Goal: Transaction & Acquisition: Book appointment/travel/reservation

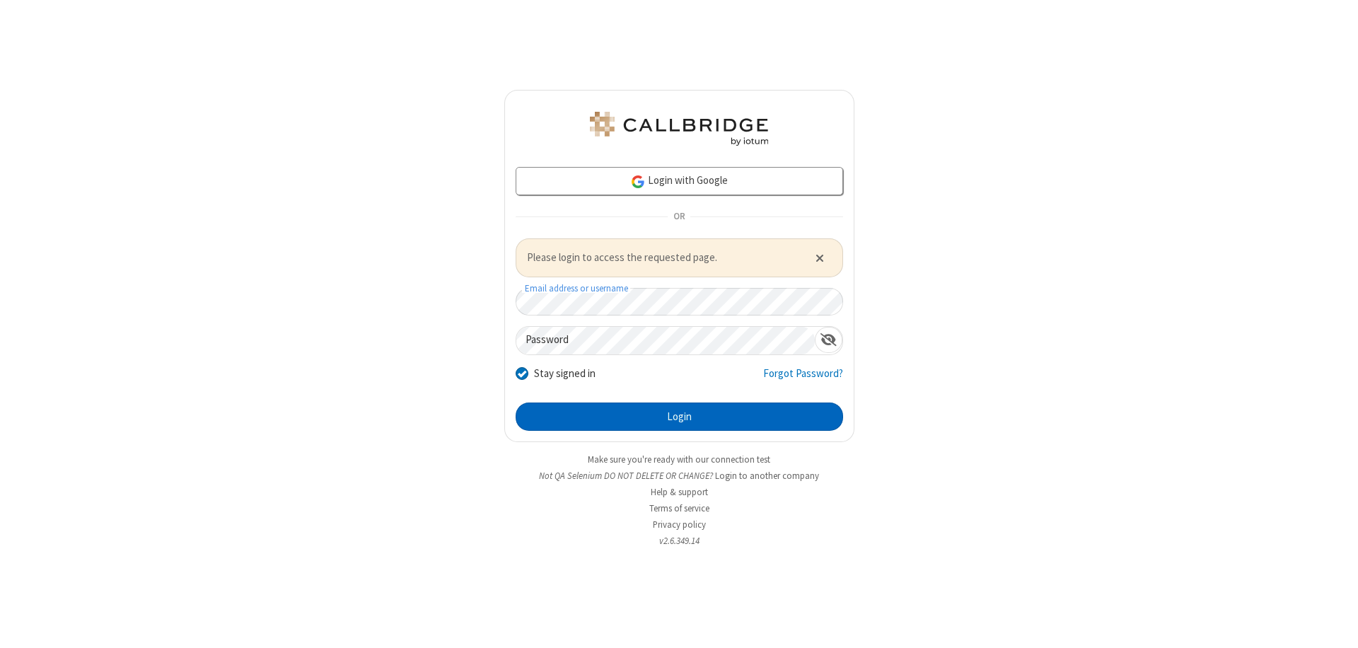
click at [679, 416] on button "Login" at bounding box center [678, 416] width 327 height 28
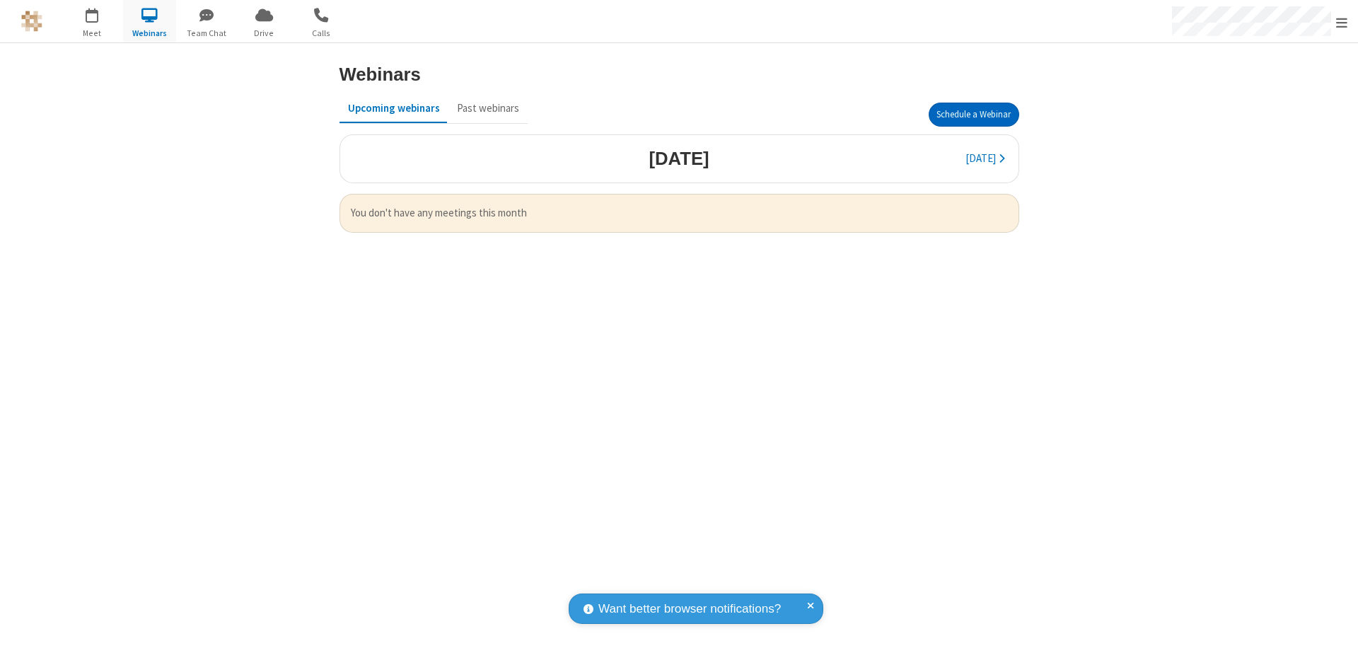
click at [973, 115] on button "Schedule a Webinar" at bounding box center [973, 115] width 91 height 24
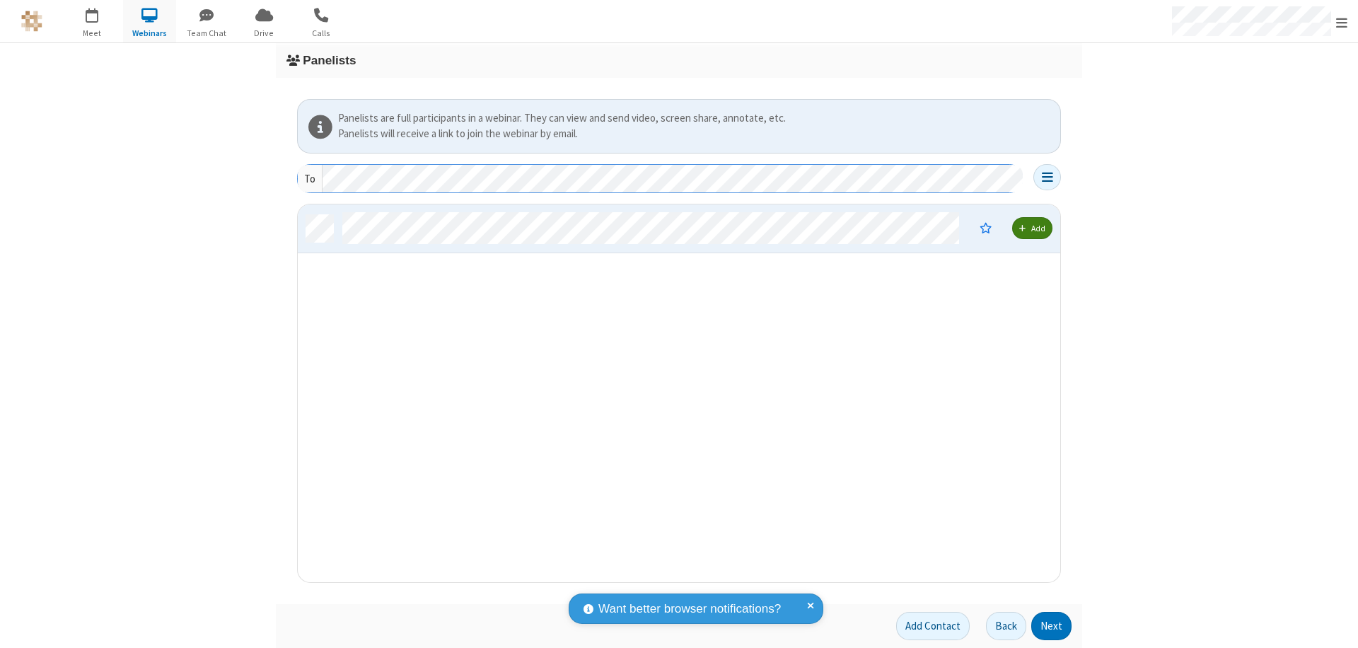
scroll to position [367, 752]
click at [1051, 626] on button "Next" at bounding box center [1051, 626] width 40 height 28
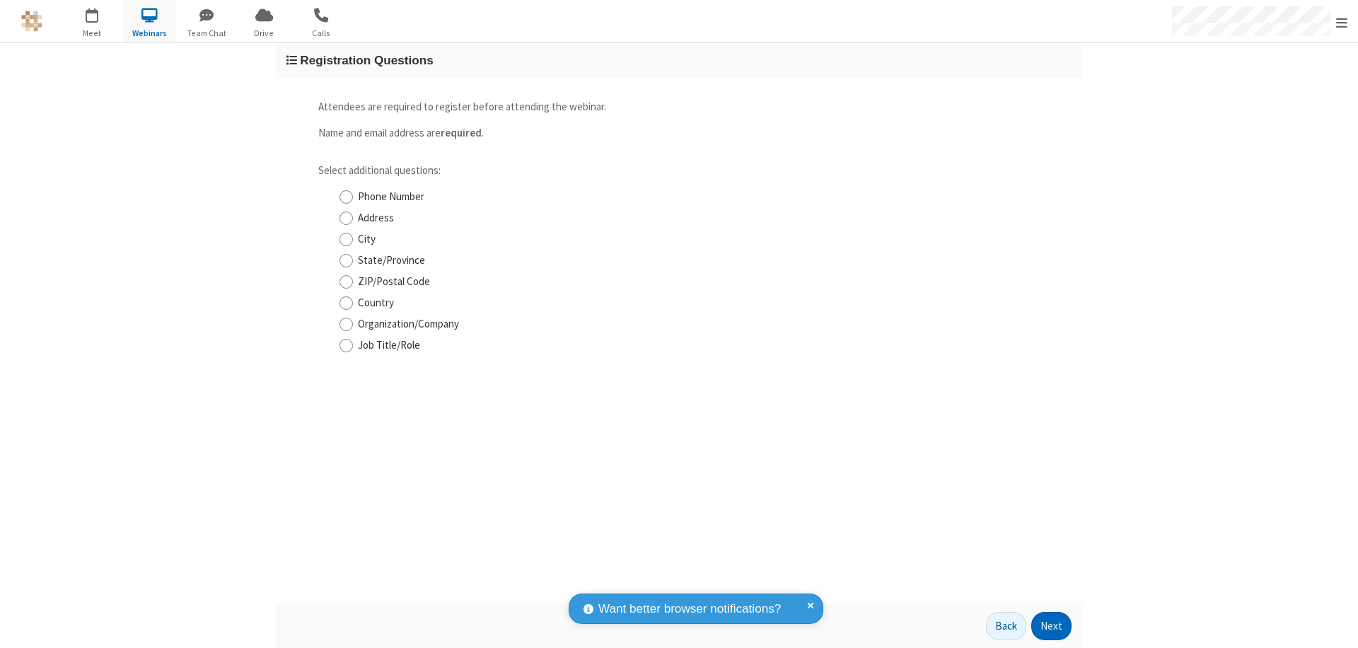
click at [346, 197] on input "Phone Number" at bounding box center [345, 197] width 13 height 15
checkbox input "true"
click at [1051, 626] on button "Next" at bounding box center [1051, 626] width 40 height 28
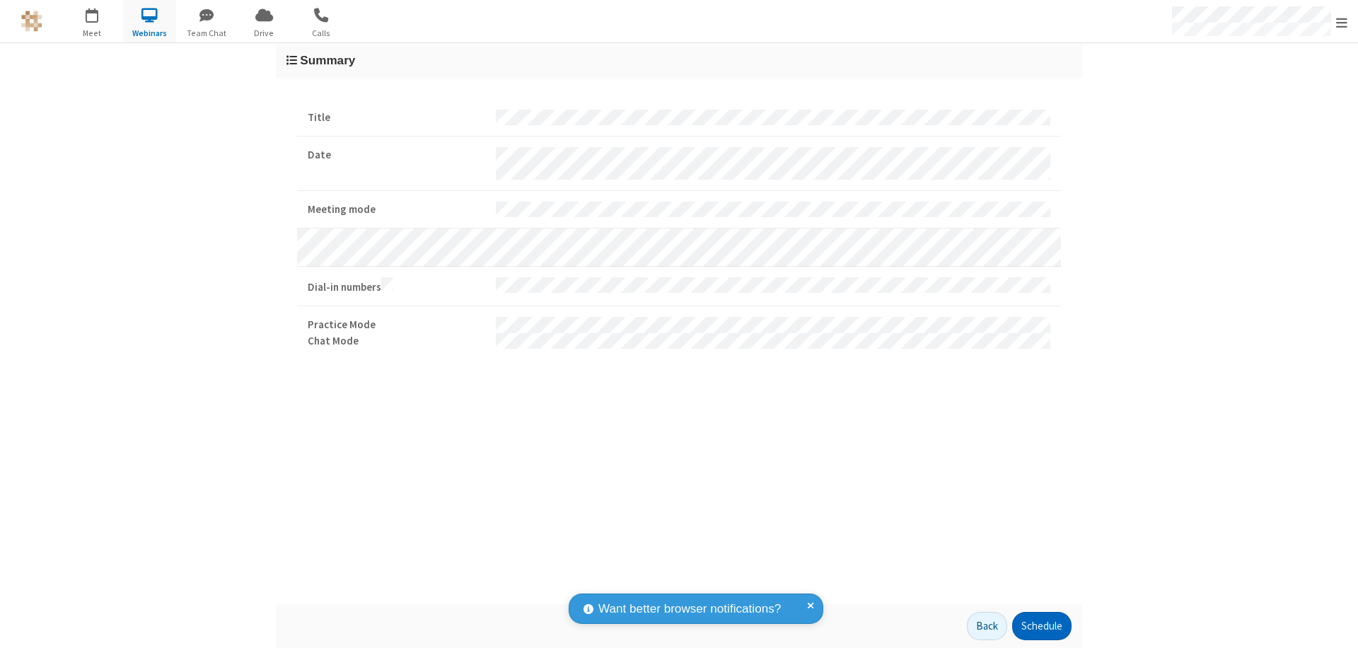
click at [1041, 626] on button "Schedule" at bounding box center [1041, 626] width 59 height 28
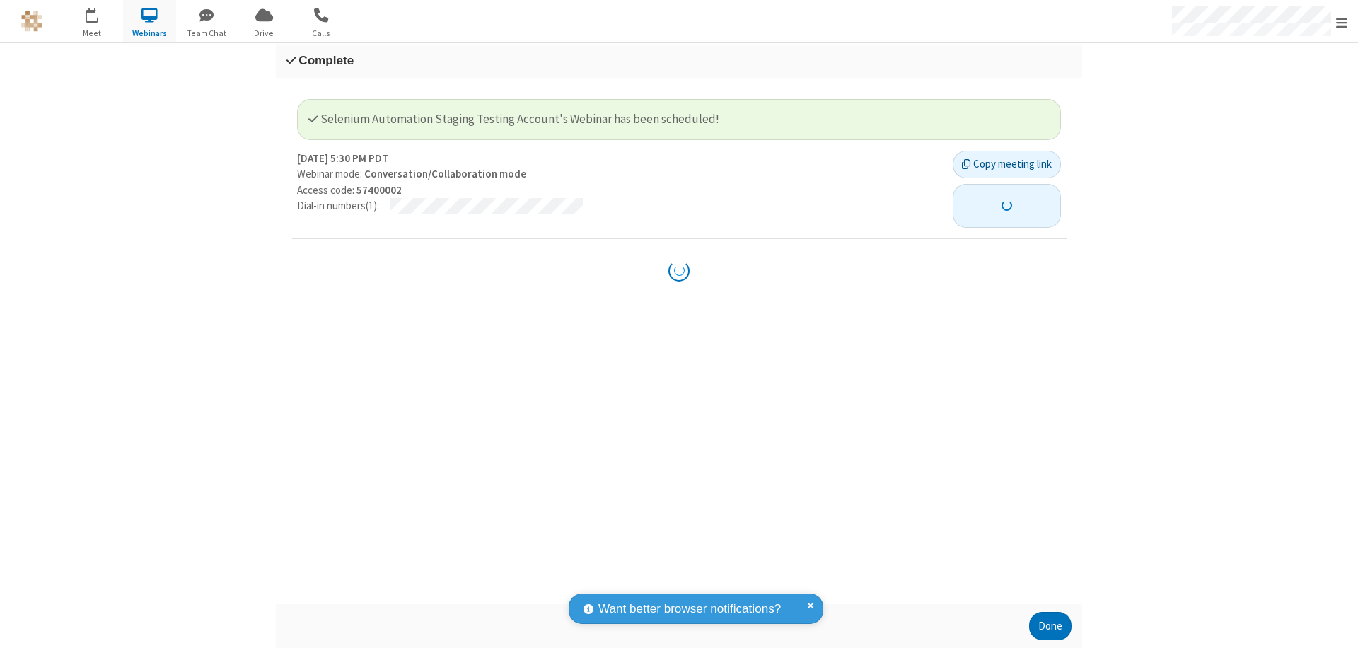
click at [998, 197] on button "button" at bounding box center [1006, 206] width 108 height 44
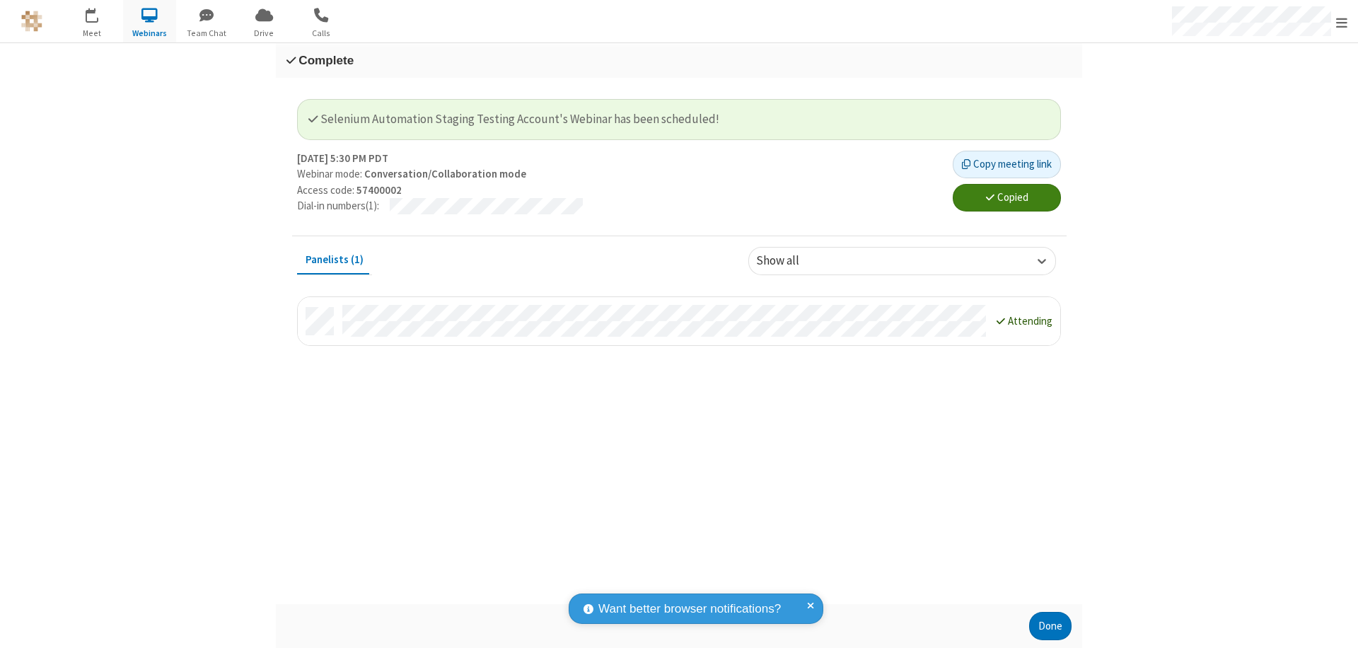
click at [1050, 626] on button "Done" at bounding box center [1050, 626] width 42 height 28
